Goal: Task Accomplishment & Management: Manage account settings

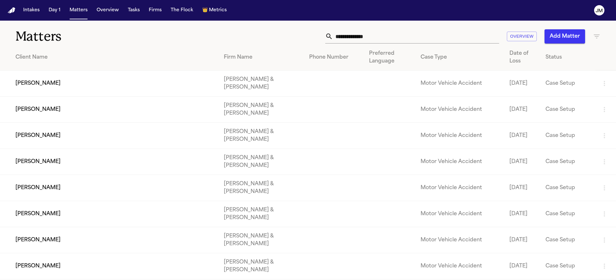
click at [346, 35] on input "text" at bounding box center [416, 36] width 166 height 14
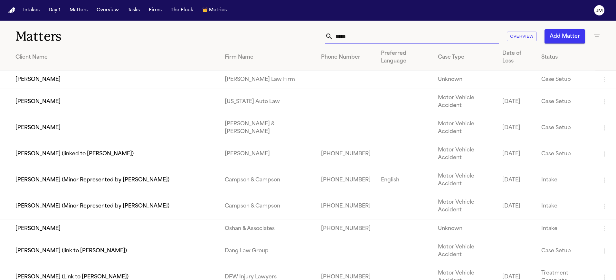
type input "*****"
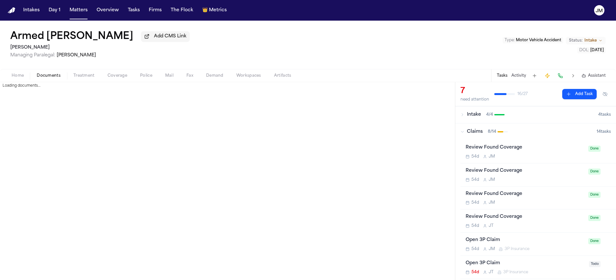
click at [50, 76] on span "Documents" at bounding box center [49, 75] width 24 height 5
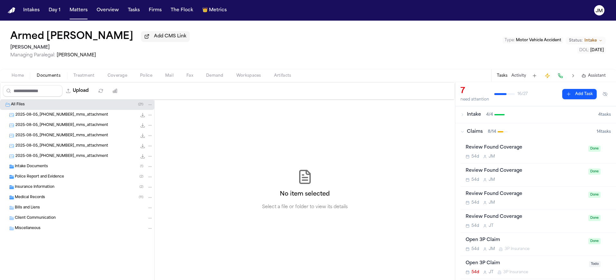
click at [34, 192] on div "Insurance Information ( 2 )" at bounding box center [77, 187] width 154 height 10
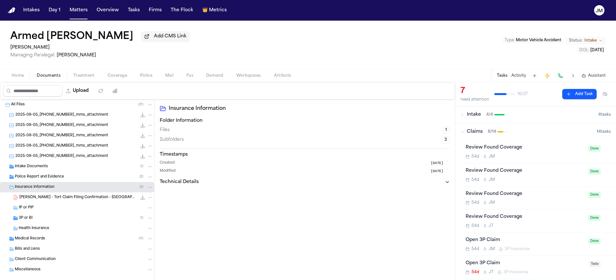
click at [35, 219] on div "3P or BI ( 1 )" at bounding box center [86, 218] width 134 height 6
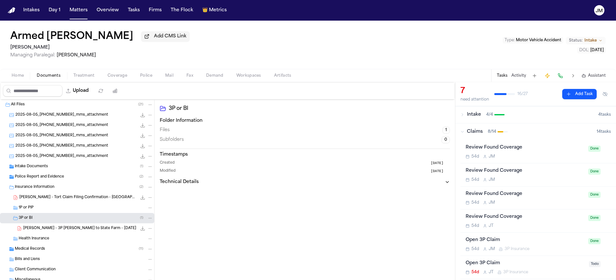
click at [56, 230] on span "A. Barkley - 3P LOR to State Farm - 9.22.25" at bounding box center [79, 228] width 113 height 5
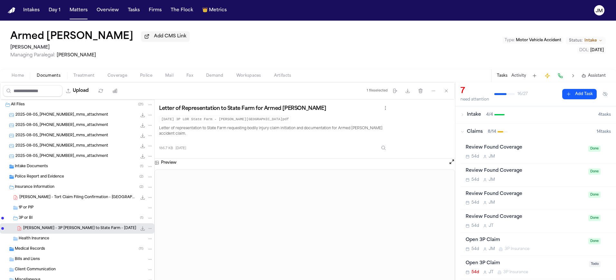
click at [19, 78] on span "Home" at bounding box center [18, 75] width 12 height 5
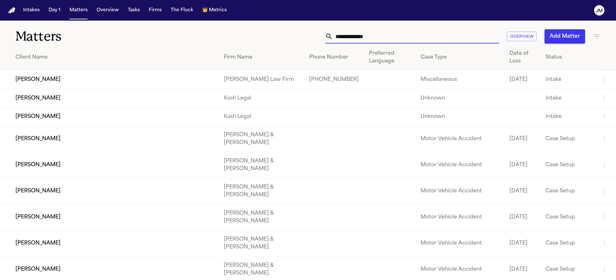
click at [366, 35] on input "text" at bounding box center [416, 36] width 166 height 14
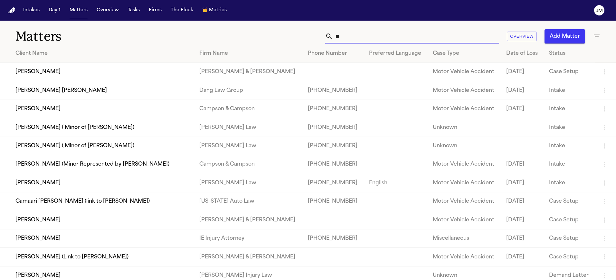
type input "*"
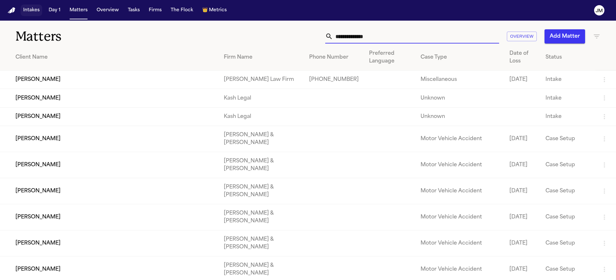
click at [39, 12] on button "Intakes" at bounding box center [32, 11] width 22 height 12
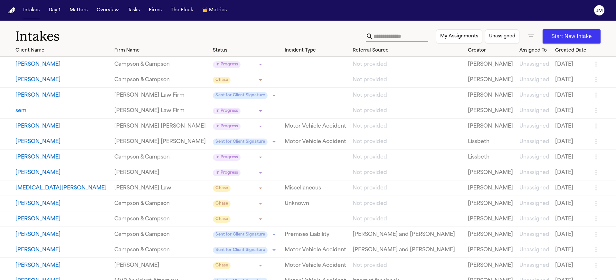
click at [398, 36] on input "text" at bounding box center [401, 36] width 55 height 10
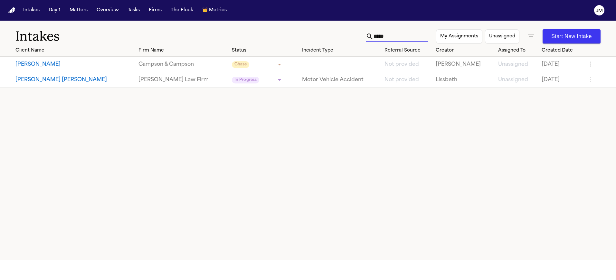
type input "*****"
click at [530, 36] on icon "button" at bounding box center [531, 36] width 6 height 4
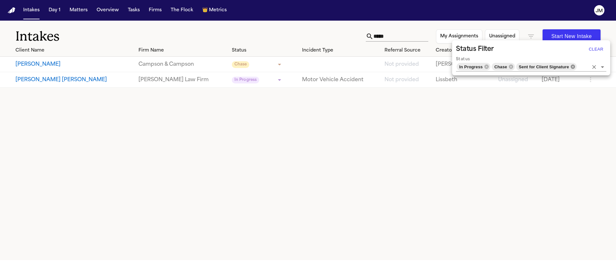
click at [573, 67] on icon at bounding box center [573, 66] width 4 height 4
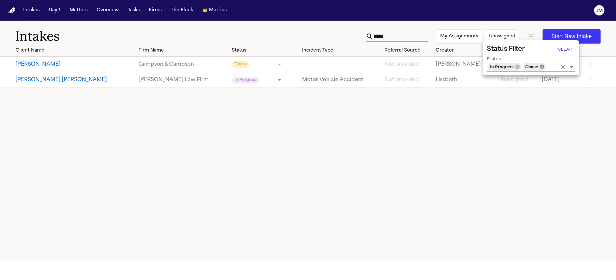
click at [542, 67] on icon at bounding box center [542, 66] width 4 height 4
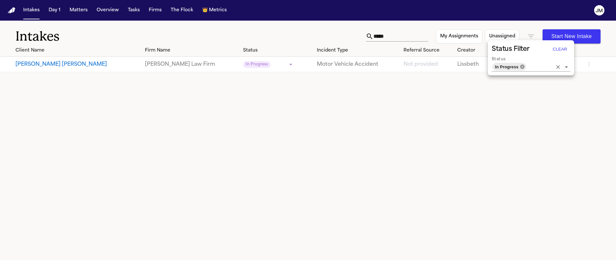
click at [523, 67] on icon at bounding box center [522, 66] width 5 height 5
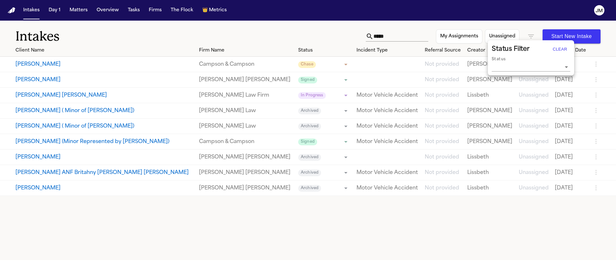
click at [64, 83] on div at bounding box center [308, 140] width 616 height 280
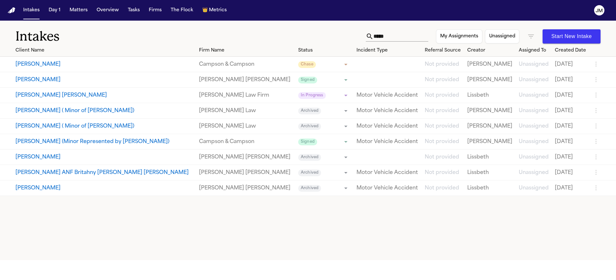
click at [41, 81] on button "Mayra Zavala" at bounding box center [104, 80] width 178 height 8
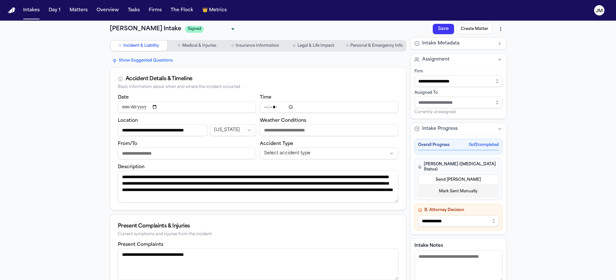
click at [476, 27] on button "Create Matter" at bounding box center [475, 29] width 36 height 10
click at [445, 30] on button "Save" at bounding box center [443, 29] width 21 height 10
click at [500, 28] on html "**********" at bounding box center [308, 140] width 616 height 280
click at [492, 41] on div "Export to PDF" at bounding box center [483, 43] width 38 height 10
click at [445, 30] on button "Save" at bounding box center [443, 29] width 21 height 10
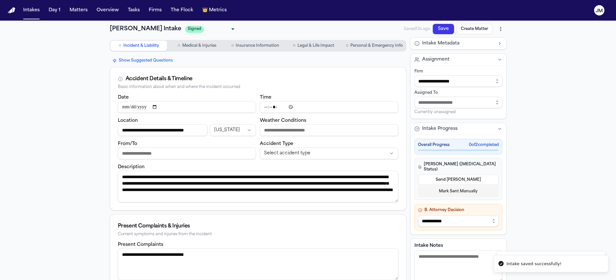
click at [495, 30] on html "**********" at bounding box center [308, 140] width 616 height 280
click at [472, 53] on div "Download PDF (9/25/2025, 4:11:39 PM)" at bounding box center [451, 53] width 82 height 10
click at [478, 30] on button "Create Matter" at bounding box center [475, 29] width 36 height 10
click at [502, 29] on html "**********" at bounding box center [308, 140] width 616 height 280
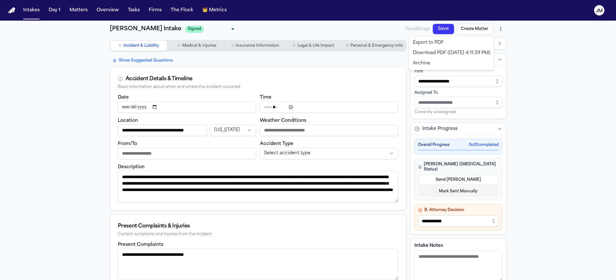
click at [533, 47] on html "**********" at bounding box center [308, 140] width 616 height 280
click at [87, 14] on button "Matters" at bounding box center [78, 11] width 23 height 12
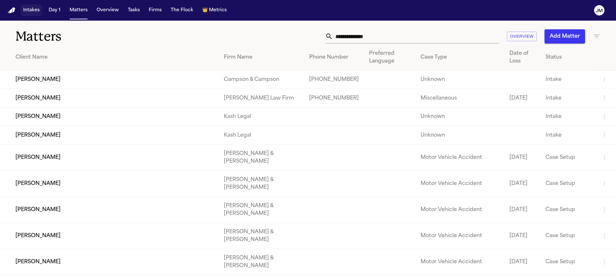
click at [36, 12] on button "Intakes" at bounding box center [32, 11] width 22 height 12
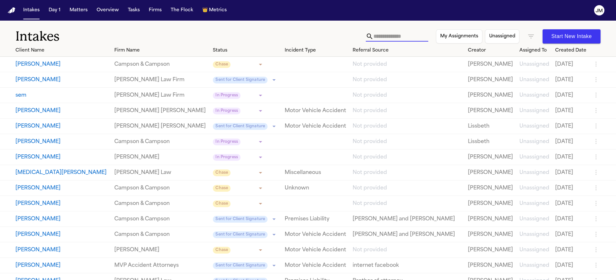
click at [374, 36] on input "text" at bounding box center [401, 36] width 55 height 10
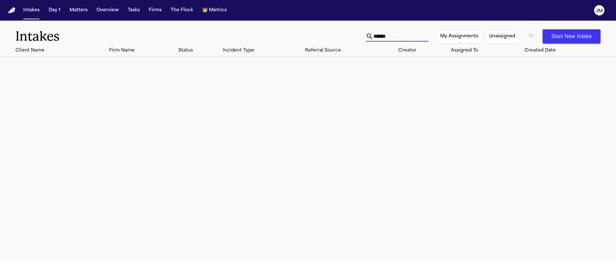
type input "******"
click at [527, 38] on div "****** My Assignments Unassigned Start New Intake" at bounding box center [483, 36] width 235 height 14
click at [532, 37] on icon "button" at bounding box center [531, 37] width 8 height 8
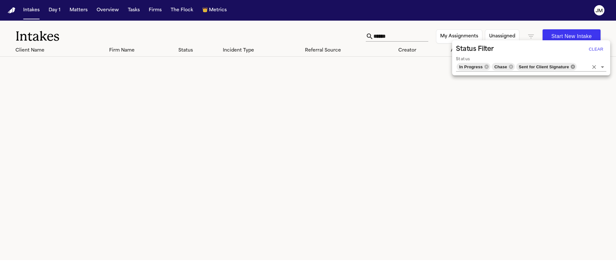
click at [573, 67] on icon at bounding box center [573, 66] width 4 height 4
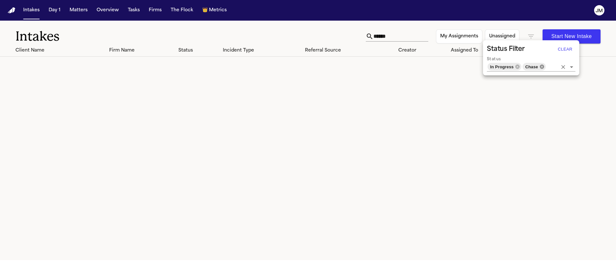
click at [541, 66] on icon at bounding box center [542, 66] width 4 height 4
click at [525, 67] on div "In Progress" at bounding box center [510, 67] width 34 height 8
click at [524, 67] on icon at bounding box center [523, 66] width 4 height 4
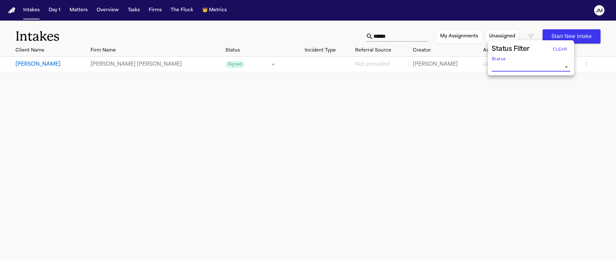
click at [38, 67] on div at bounding box center [308, 140] width 616 height 280
click at [35, 64] on button "[PERSON_NAME]" at bounding box center [50, 65] width 70 height 8
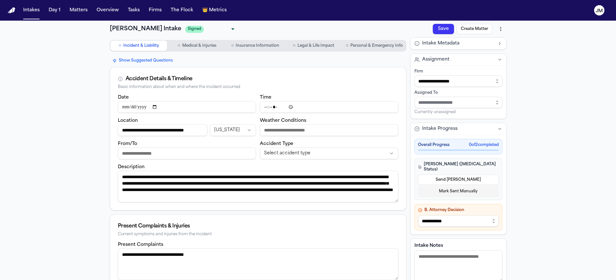
click at [479, 32] on button "Create Matter" at bounding box center [475, 29] width 36 height 10
click at [78, 12] on button "Matters" at bounding box center [78, 11] width 23 height 12
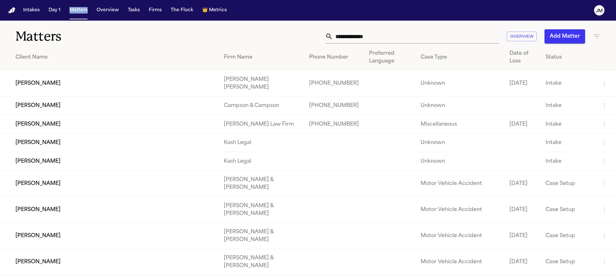
click at [257, 14] on nav "Intakes Day 1 Matters Overview Tasks Firms The Flock 👑 Metrics JM" at bounding box center [308, 10] width 616 height 21
click at [72, 84] on td "[PERSON_NAME]" at bounding box center [109, 84] width 219 height 26
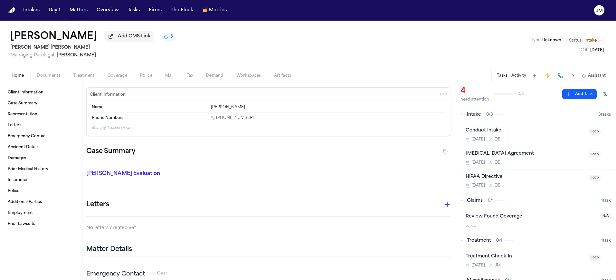
click at [600, 43] on button "Status: Intake" at bounding box center [586, 41] width 40 height 8
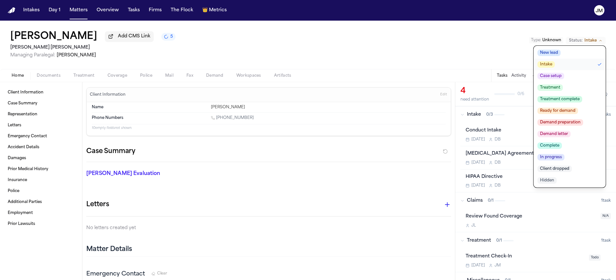
click at [552, 80] on button "Case setup" at bounding box center [570, 76] width 72 height 12
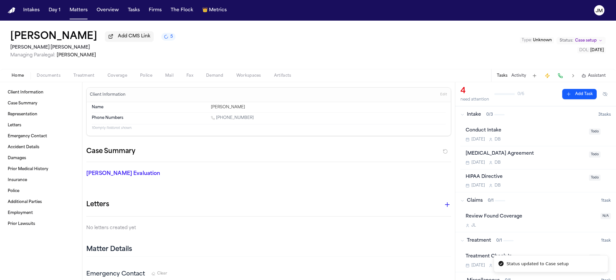
click at [333, 62] on div "Mayra Zavala Add CMS Link 5 Steele Adams Hosman Managing Paralegal: Jacqueline …" at bounding box center [308, 45] width 616 height 48
click at [104, 76] on button "Coverage" at bounding box center [117, 76] width 33 height 8
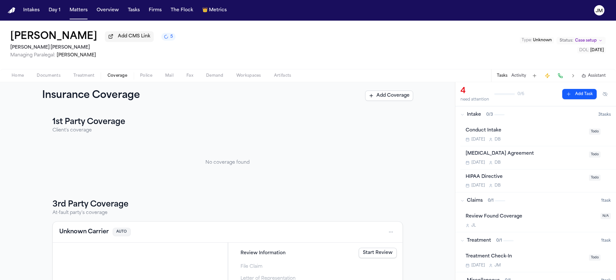
click at [14, 77] on span "Home" at bounding box center [18, 75] width 12 height 5
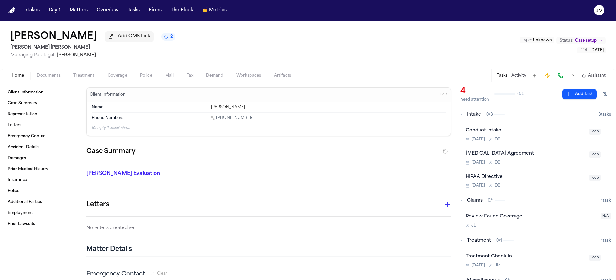
click at [40, 81] on div "Home Documents Treatment Coverage Police Mail Fax Demand Workspaces Artifacts T…" at bounding box center [308, 75] width 616 height 13
click at [42, 78] on span "Documents" at bounding box center [49, 75] width 24 height 5
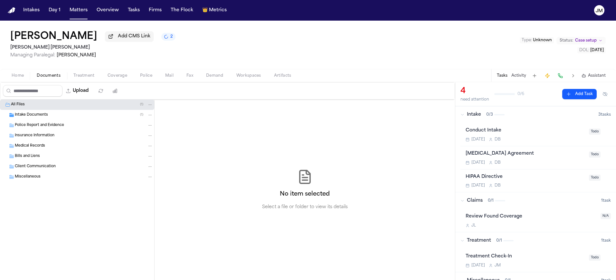
click at [33, 115] on span "Intake Documents" at bounding box center [31, 114] width 33 height 5
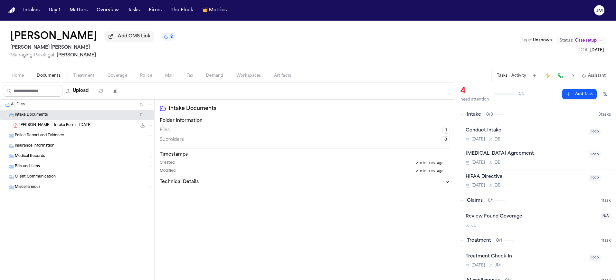
click at [33, 115] on span "Intake Documents" at bounding box center [31, 114] width 33 height 5
click at [20, 78] on span "Home" at bounding box center [18, 75] width 12 height 5
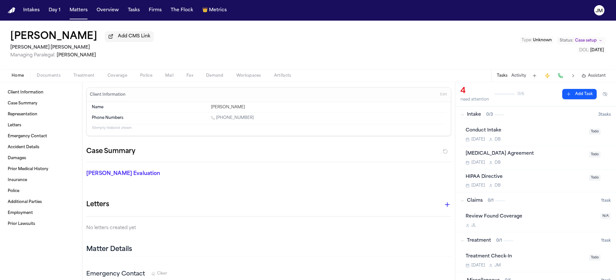
click at [109, 75] on span "Coverage" at bounding box center [118, 75] width 20 height 5
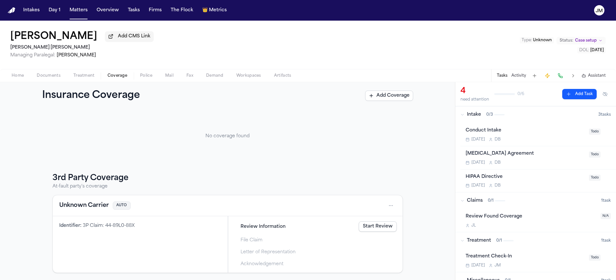
scroll to position [28, 0]
click at [392, 203] on html "Intakes Day 1 Matters Overview Tasks Firms The Flock 👑 Metrics JM Mayra Zavala …" at bounding box center [308, 140] width 616 height 280
click at [368, 216] on div "View coverage details" at bounding box center [368, 221] width 48 height 17
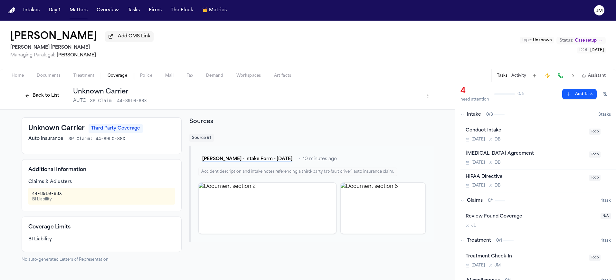
click at [50, 70] on div "Home Documents Treatment Coverage Police Mail Fax Demand Workspaces Artifacts T…" at bounding box center [308, 75] width 616 height 13
click at [52, 78] on span "Documents" at bounding box center [49, 75] width 24 height 5
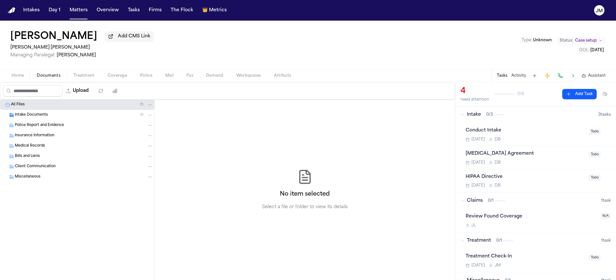
click at [41, 116] on span "Intake Documents" at bounding box center [31, 114] width 33 height 5
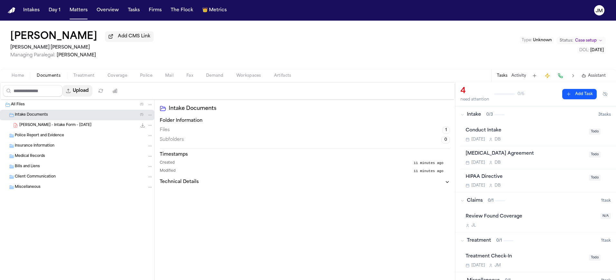
click at [79, 91] on button "Upload" at bounding box center [77, 91] width 30 height 12
select select "**********"
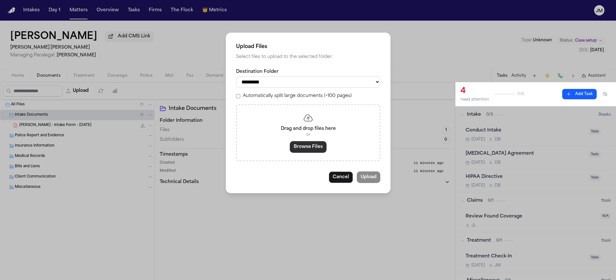
click at [305, 145] on button "Browse Files" at bounding box center [308, 147] width 37 height 12
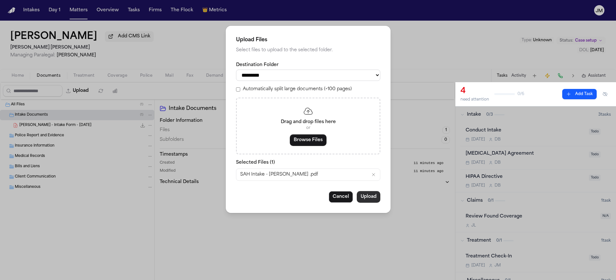
click at [367, 202] on button "Upload" at bounding box center [369, 197] width 24 height 12
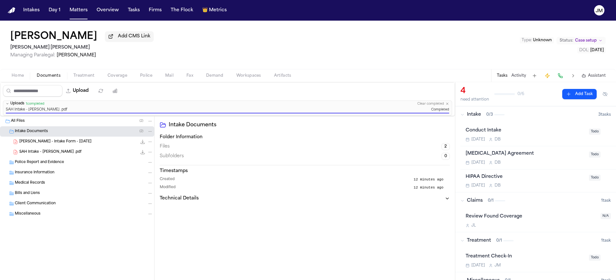
click at [22, 76] on span "Home" at bounding box center [18, 75] width 12 height 5
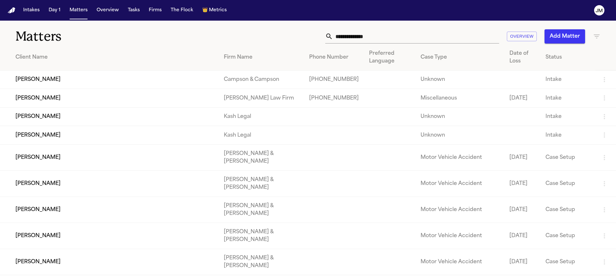
click at [359, 34] on input "text" at bounding box center [416, 36] width 166 height 14
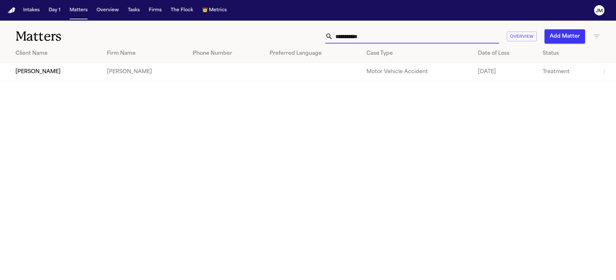
type input "**********"
click at [44, 63] on td "[PERSON_NAME]" at bounding box center [51, 72] width 102 height 18
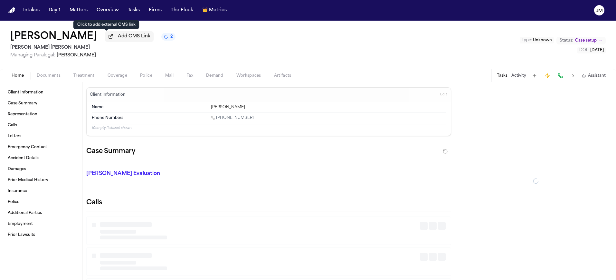
click at [118, 39] on span "Add CMS Link" at bounding box center [134, 36] width 33 height 6
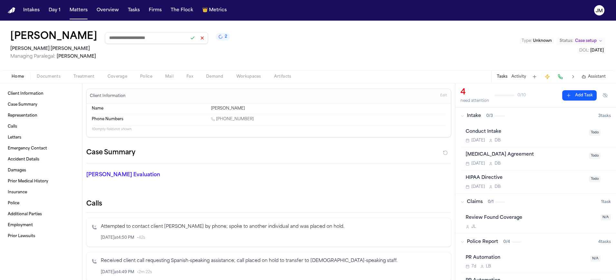
click at [132, 40] on input at bounding box center [156, 38] width 103 height 12
type input "**********"
click at [188, 41] on button at bounding box center [192, 37] width 9 height 9
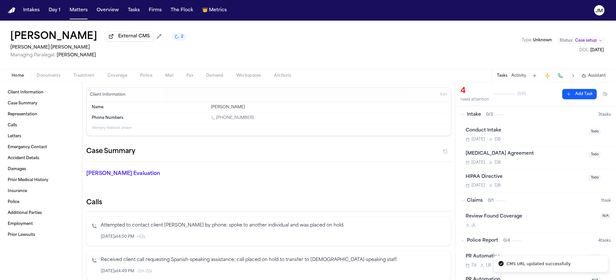
click at [258, 48] on div "[PERSON_NAME] External CMS 2 [PERSON_NAME] [PERSON_NAME] Managing Paralegal: [P…" at bounding box center [308, 45] width 616 height 48
click at [57, 75] on span "Documents" at bounding box center [49, 75] width 24 height 5
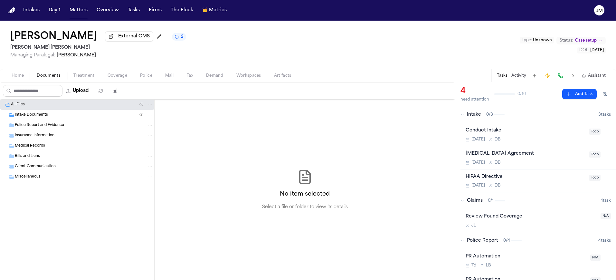
click at [59, 113] on div "Intake Documents ( 2 )" at bounding box center [77, 115] width 154 height 10
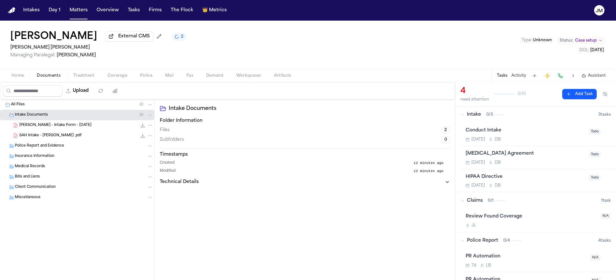
click at [23, 76] on span "Home" at bounding box center [18, 75] width 12 height 5
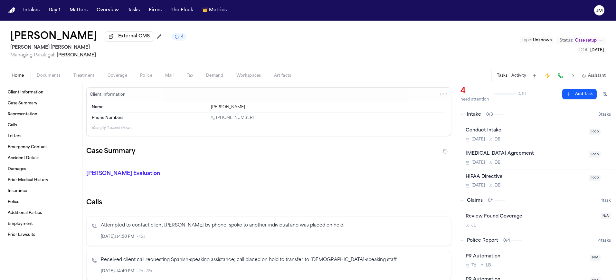
click at [42, 81] on div "Home Documents Treatment Coverage Police Mail Fax Demand Workspaces Artifacts T…" at bounding box center [308, 75] width 616 height 13
click at [43, 78] on span "Documents" at bounding box center [49, 75] width 24 height 5
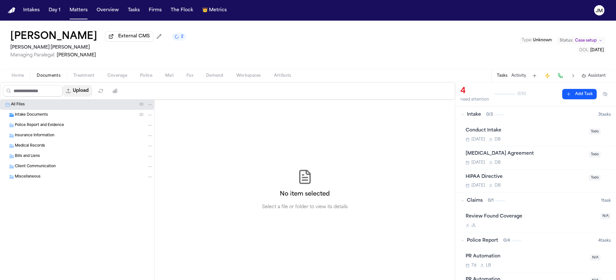
click at [80, 93] on button "Upload" at bounding box center [77, 91] width 30 height 12
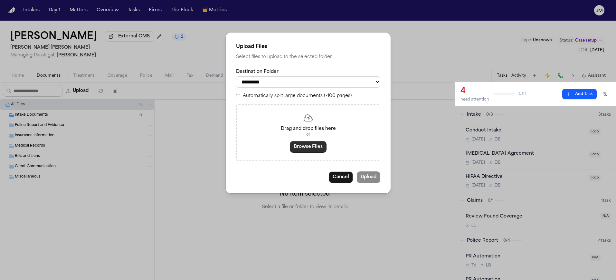
click at [298, 148] on button "Browse Files" at bounding box center [308, 147] width 37 height 12
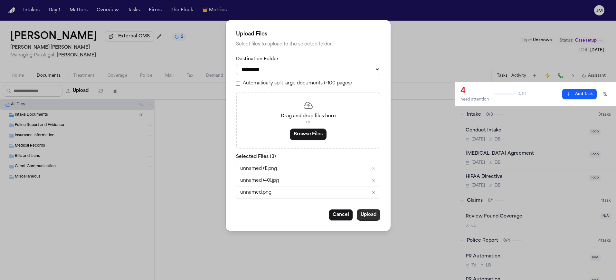
click at [362, 215] on button "Upload" at bounding box center [369, 215] width 24 height 12
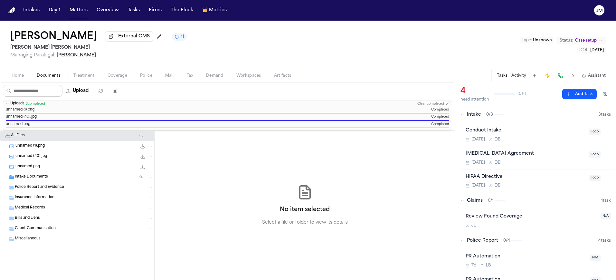
click at [448, 105] on icon "button" at bounding box center [447, 104] width 4 height 4
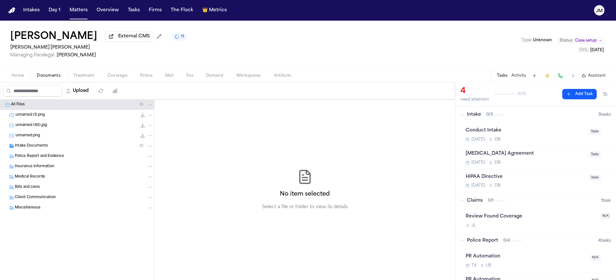
click at [15, 74] on span "Home" at bounding box center [18, 75] width 12 height 5
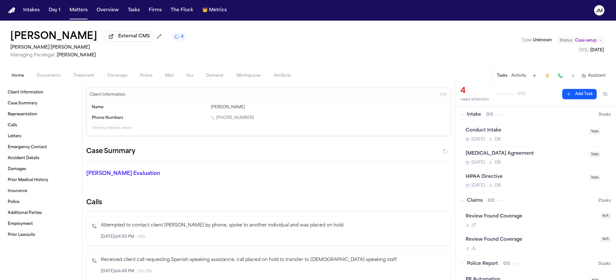
click at [116, 75] on span "Coverage" at bounding box center [118, 75] width 20 height 5
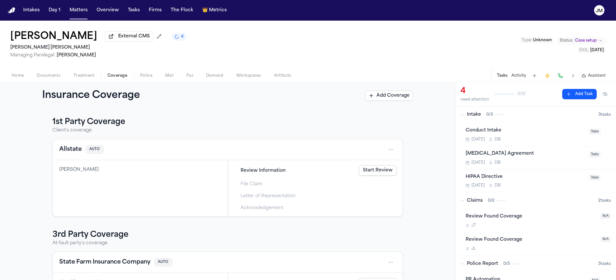
click at [21, 78] on span "Home" at bounding box center [18, 75] width 12 height 5
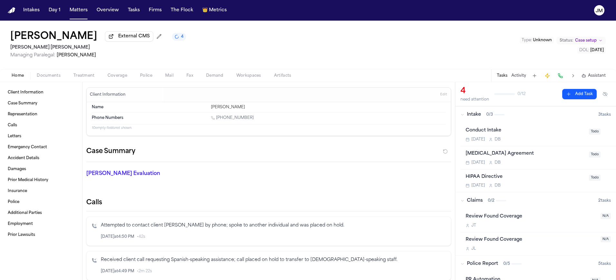
click at [57, 78] on span "Documents" at bounding box center [49, 75] width 24 height 5
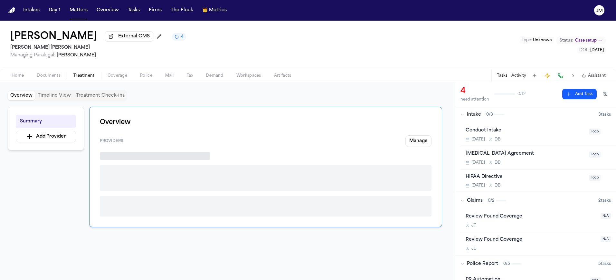
click at [92, 78] on span "Treatment" at bounding box center [83, 75] width 21 height 5
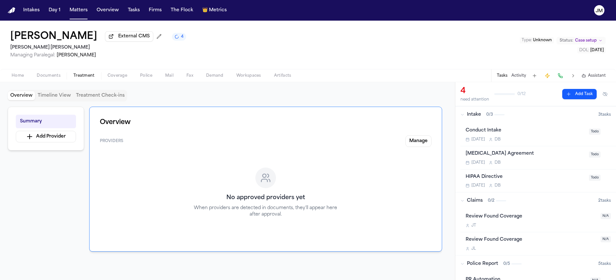
click at [119, 77] on span "Coverage" at bounding box center [118, 75] width 20 height 5
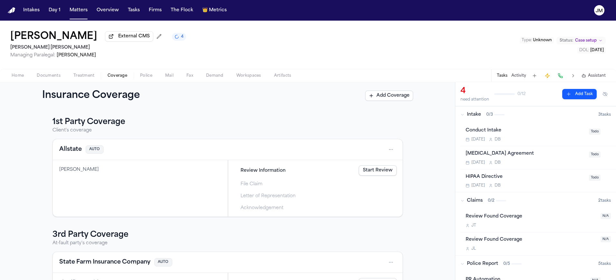
click at [40, 75] on span "Documents" at bounding box center [49, 75] width 24 height 5
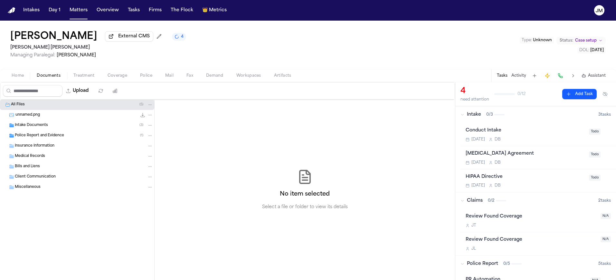
click at [34, 141] on div "Police Report and Evidence ( 1 )" at bounding box center [77, 135] width 154 height 10
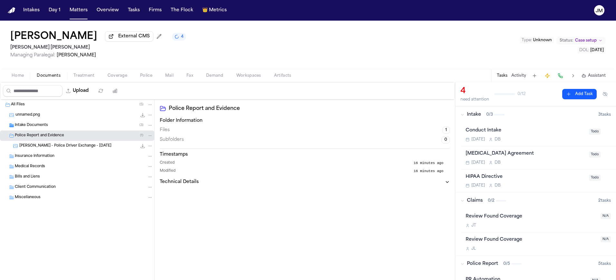
click at [42, 149] on span "[PERSON_NAME] - Police Driver Exchange - [DATE]" at bounding box center [65, 145] width 92 height 5
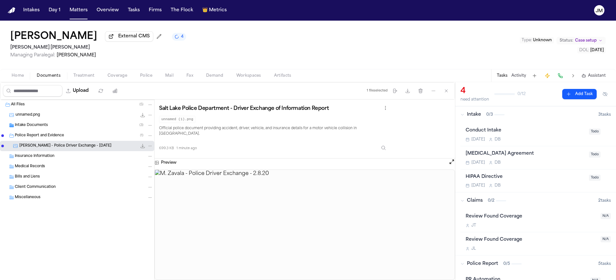
click at [449, 158] on button "Open preview" at bounding box center [452, 161] width 6 height 6
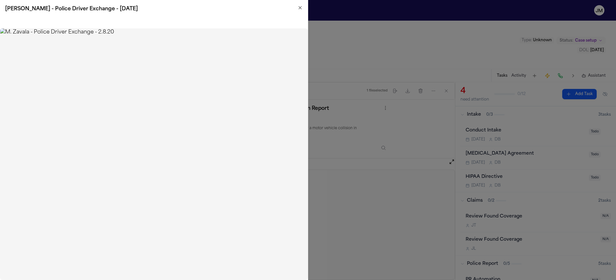
click at [299, 8] on icon "button" at bounding box center [300, 7] width 5 height 5
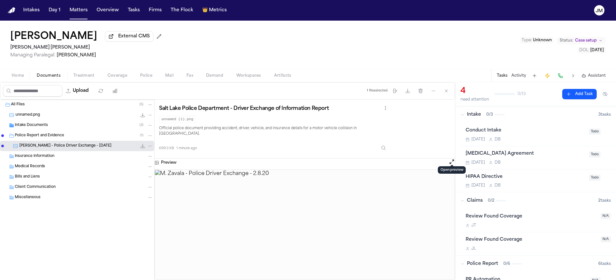
click at [450, 158] on button "Open preview" at bounding box center [452, 161] width 6 height 6
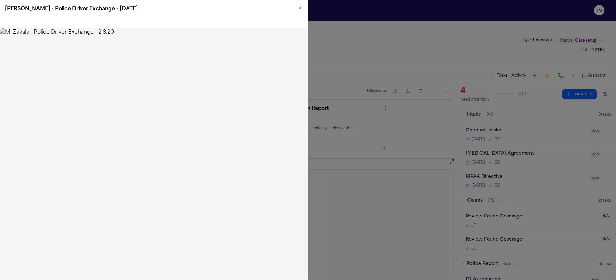
click at [296, 6] on h2 "[PERSON_NAME] - Police Driver Exchange - [DATE]" at bounding box center [154, 9] width 298 height 8
click at [299, 7] on icon "button" at bounding box center [300, 7] width 3 height 3
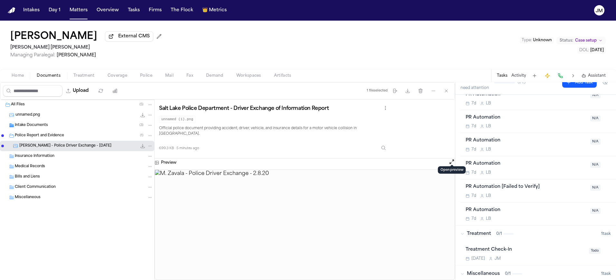
scroll to position [212, 0]
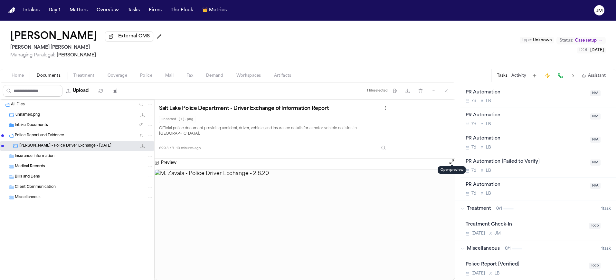
click at [38, 128] on span "Intake Documents" at bounding box center [31, 125] width 33 height 5
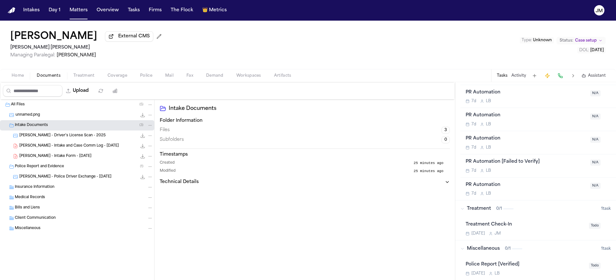
click at [54, 137] on span "[PERSON_NAME] - Driver's License Scan - 2025" at bounding box center [62, 135] width 86 height 5
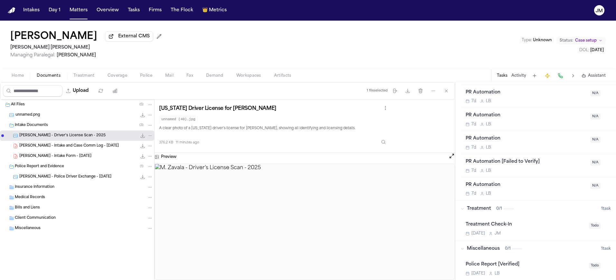
click at [24, 79] on button "Home" at bounding box center [17, 76] width 25 height 8
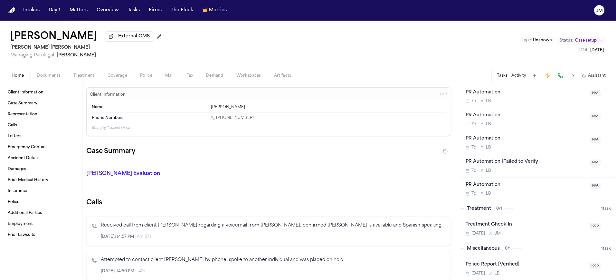
click at [42, 78] on span "Documents" at bounding box center [49, 75] width 24 height 5
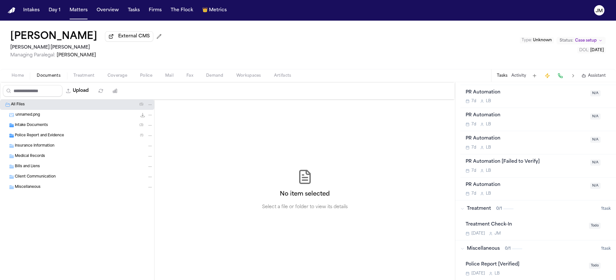
click at [105, 76] on button "Coverage" at bounding box center [117, 76] width 33 height 8
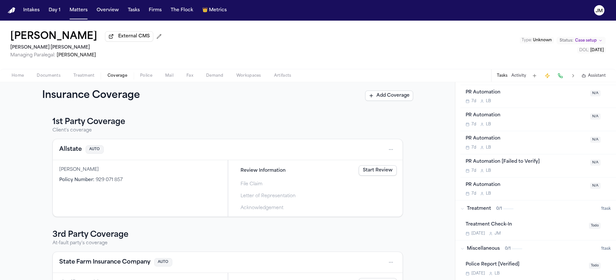
click at [13, 78] on span "Home" at bounding box center [18, 75] width 12 height 5
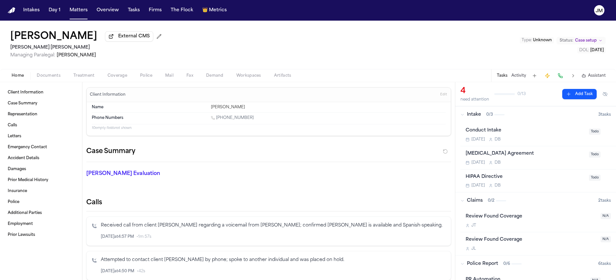
click at [349, 59] on div "[PERSON_NAME] External CMS [PERSON_NAME] [PERSON_NAME] Managing Paralegal: [PER…" at bounding box center [308, 45] width 616 height 48
